Goal: Information Seeking & Learning: Learn about a topic

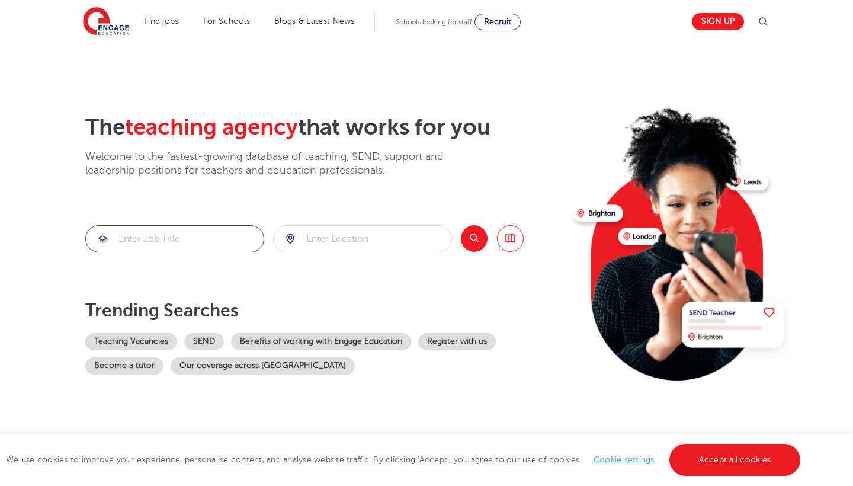
click at [173, 232] on input "search" at bounding box center [175, 239] width 178 height 26
type input "physcal education"
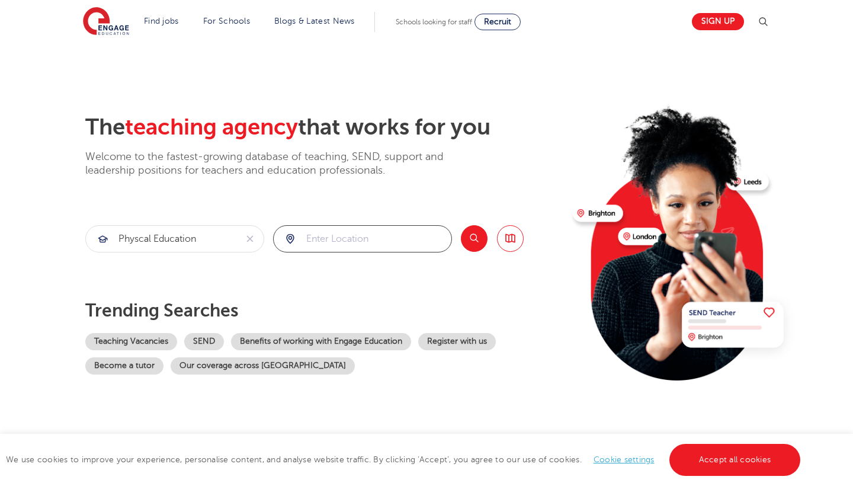
click at [337, 232] on input "search" at bounding box center [363, 239] width 178 height 26
click button "Submit" at bounding box center [0, 0] width 0 height 0
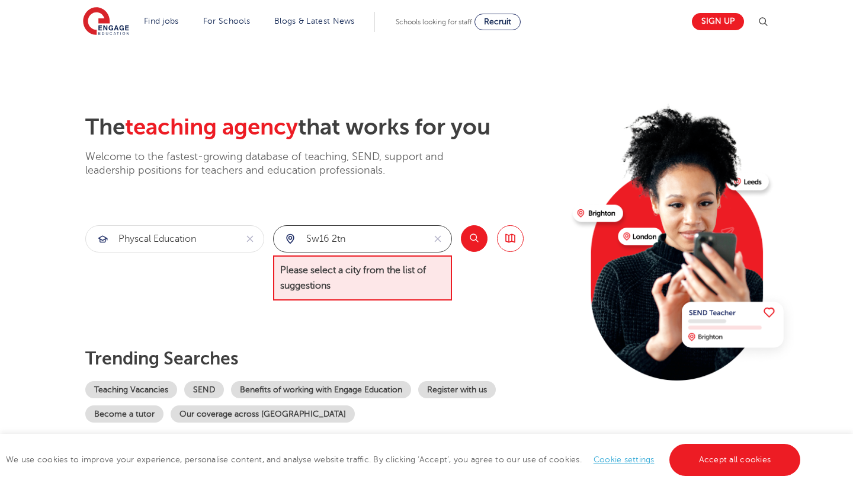
click at [386, 246] on input "sw16 2tn" at bounding box center [349, 239] width 150 height 26
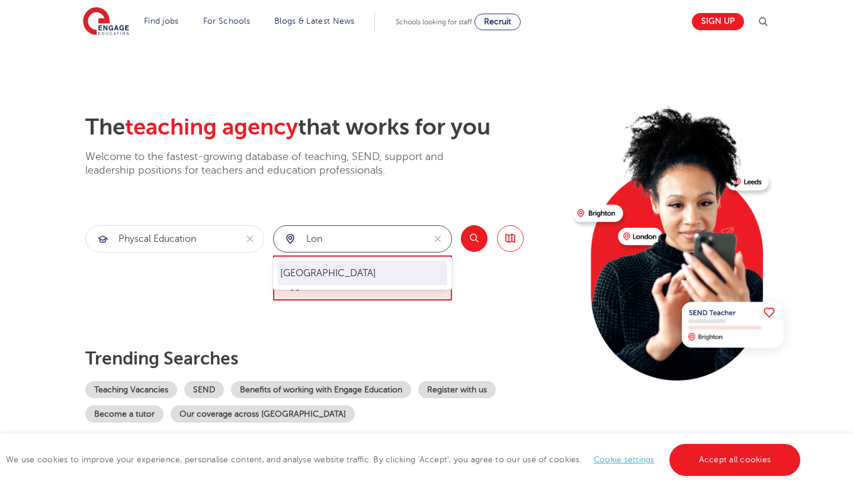
click at [361, 274] on li "[GEOGRAPHIC_DATA]" at bounding box center [362, 273] width 169 height 24
type input "[GEOGRAPHIC_DATA]"
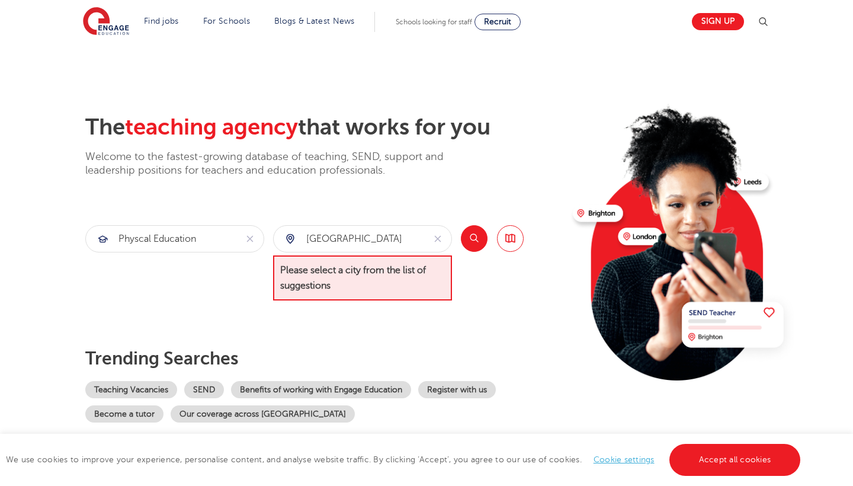
click at [477, 235] on button "Search" at bounding box center [474, 238] width 27 height 27
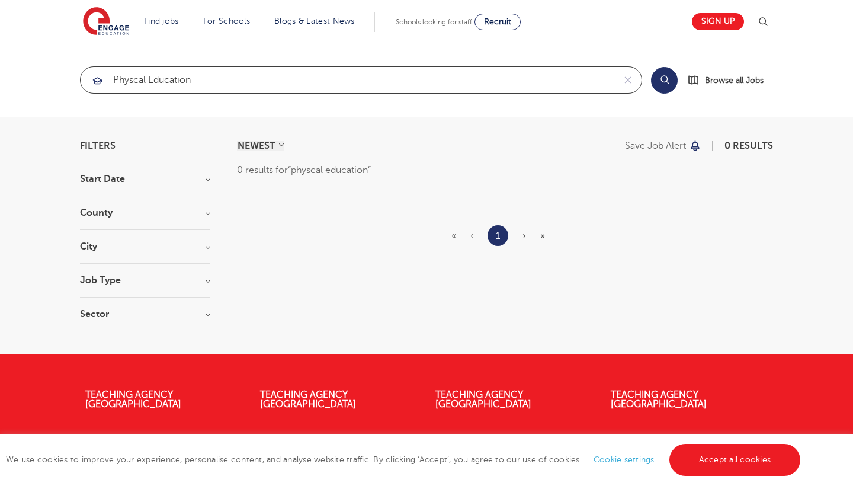
click at [142, 91] on input "physcal education" at bounding box center [348, 80] width 534 height 26
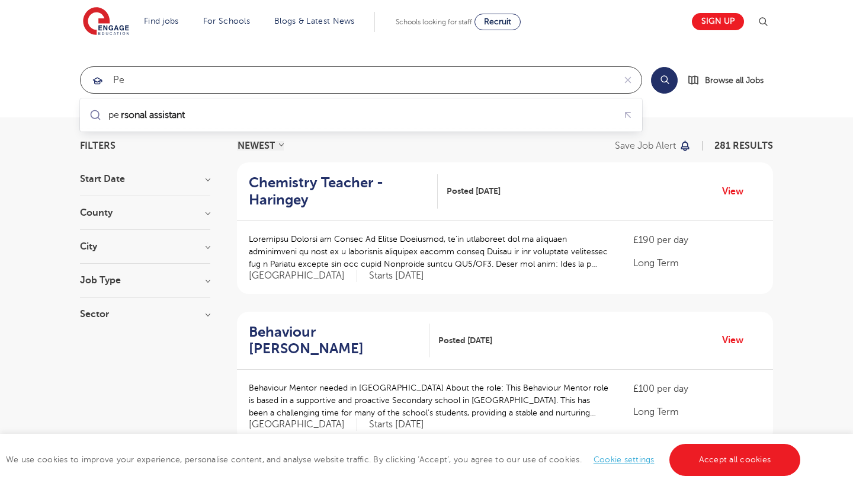
type input "pe"
click button "Submit" at bounding box center [0, 0] width 0 height 0
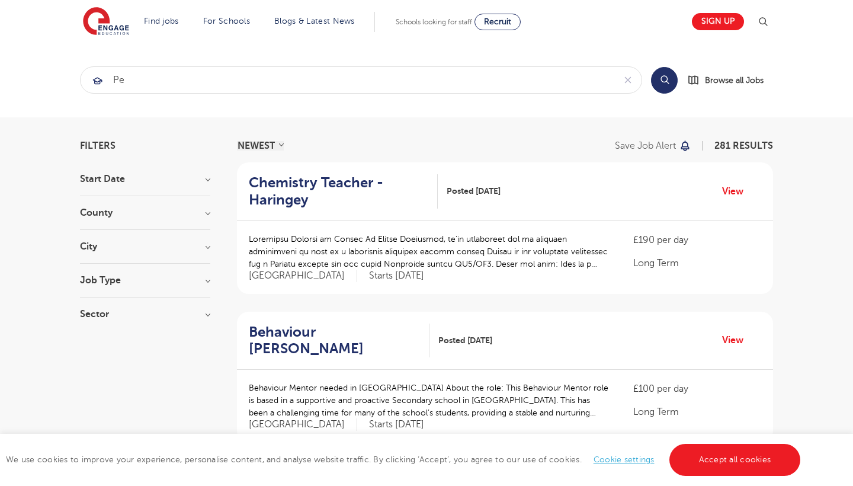
click at [200, 286] on div "Job Type" at bounding box center [145, 286] width 130 height 22
click at [204, 284] on h3 "Job Type" at bounding box center [145, 279] width 130 height 9
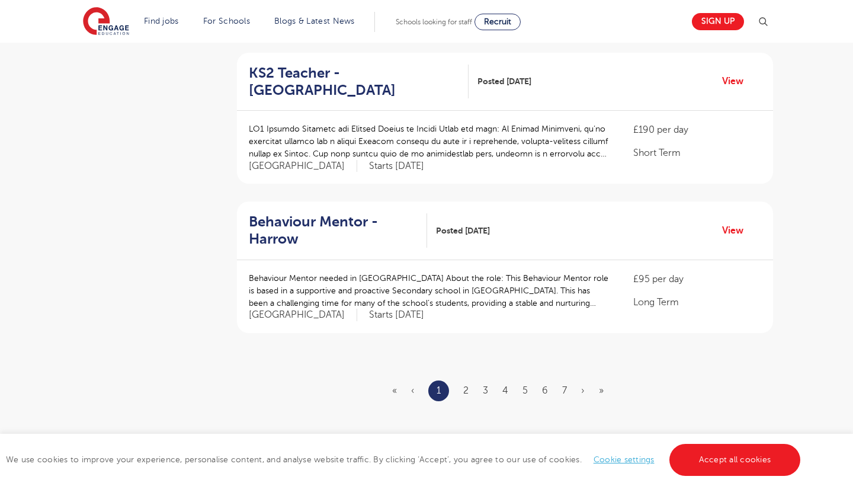
scroll to position [1316, 0]
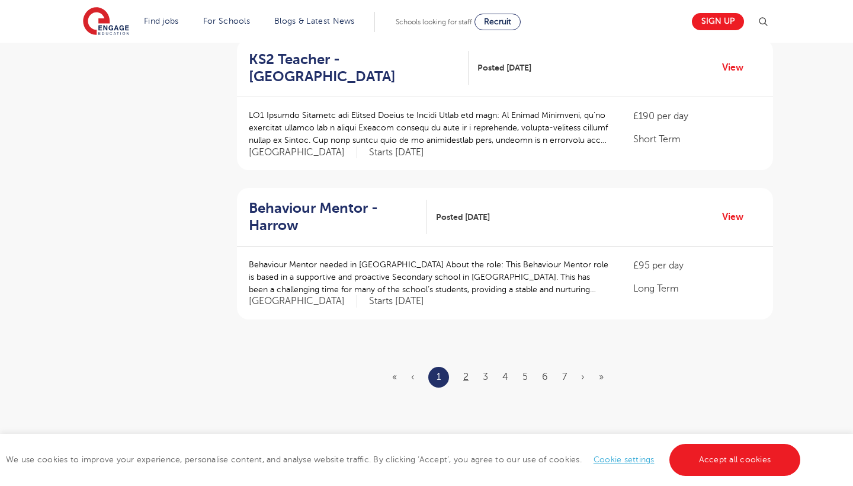
click at [466, 371] on link "2" at bounding box center [465, 376] width 5 height 11
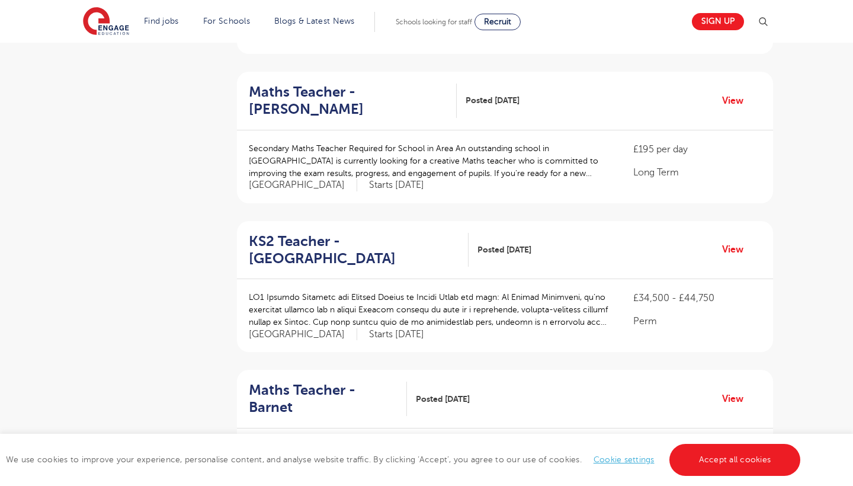
scroll to position [1271, 0]
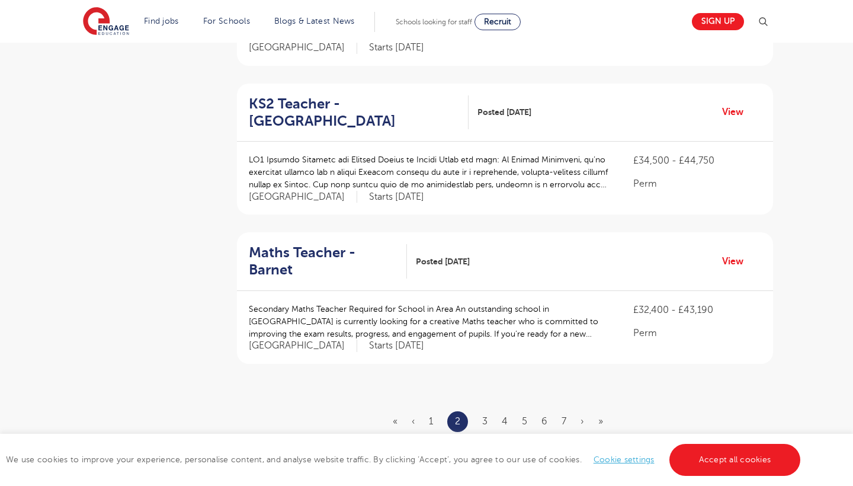
click at [489, 411] on ul "« ‹ 1 2 3 4 5 6 7 › »" at bounding box center [505, 421] width 225 height 21
click at [488, 416] on link "3" at bounding box center [484, 421] width 5 height 11
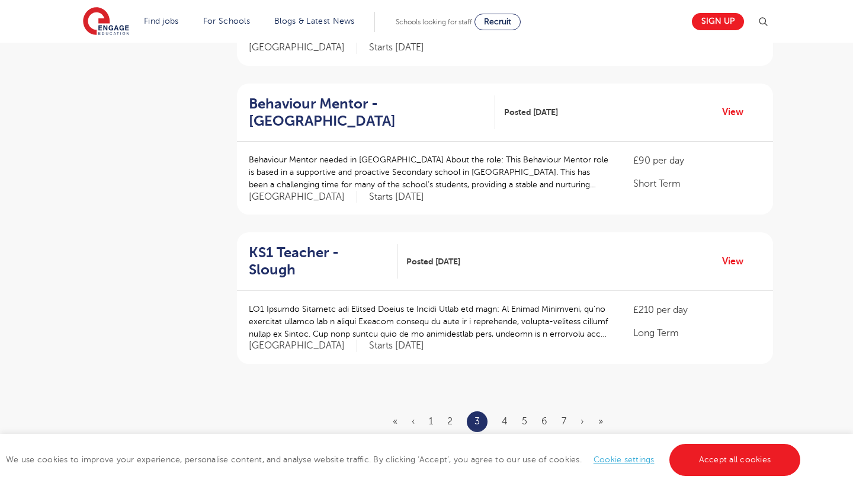
scroll to position [0, 0]
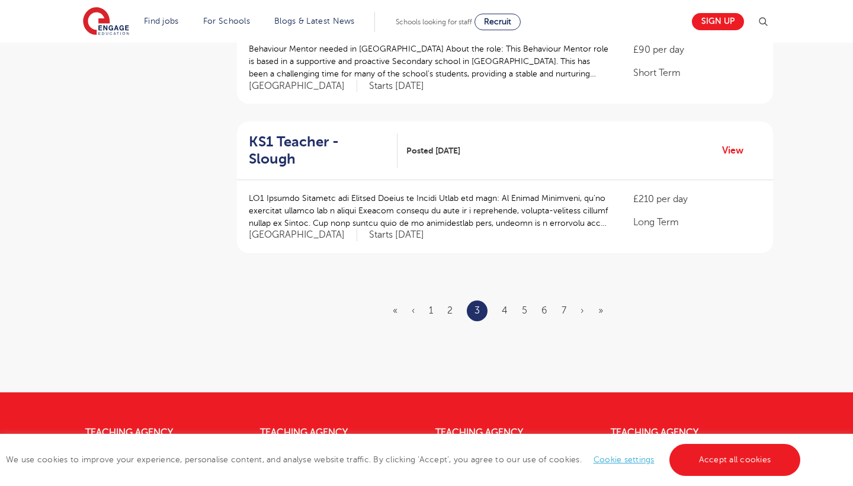
scroll to position [1385, 0]
